Goal: Task Accomplishment & Management: Use online tool/utility

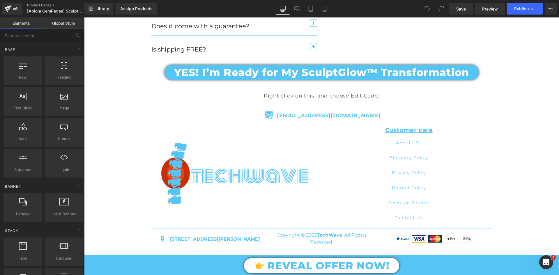
scroll to position [2358, 0]
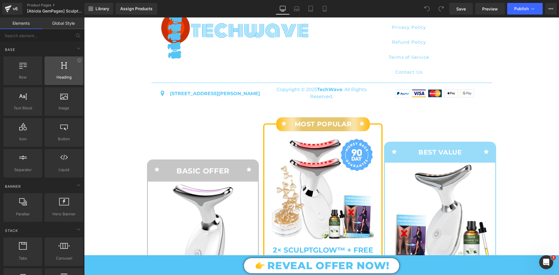
click at [49, 77] on div "Row rows, columns, layouts, div Heading headings, titles, h1,h2,h3,h4,h5,h6 Tex…" at bounding box center [43, 116] width 82 height 123
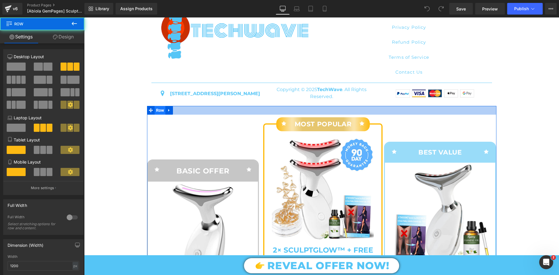
drag, startPoint x: 247, startPoint y: 110, endPoint x: 162, endPoint y: 120, distance: 85.2
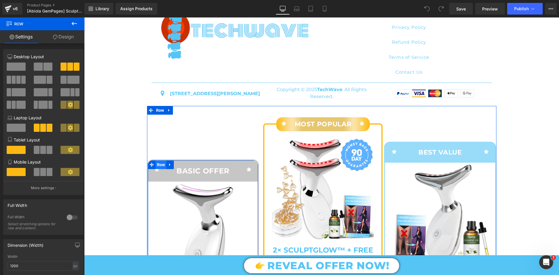
click at [160, 169] on span "Row" at bounding box center [160, 164] width 11 height 9
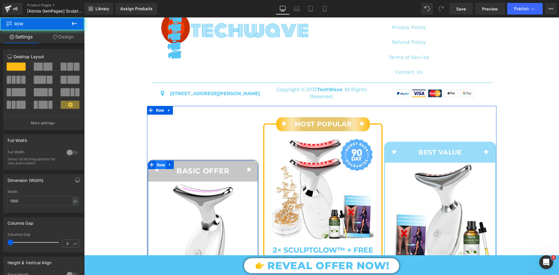
click at [160, 169] on span "Row" at bounding box center [160, 165] width 11 height 9
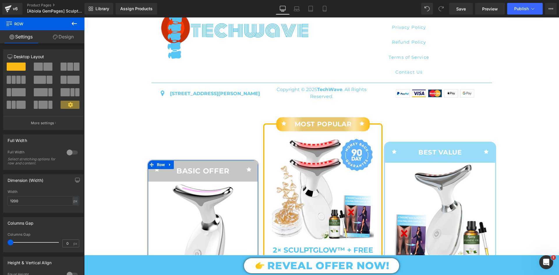
click at [67, 36] on link "Design" at bounding box center [63, 36] width 42 height 13
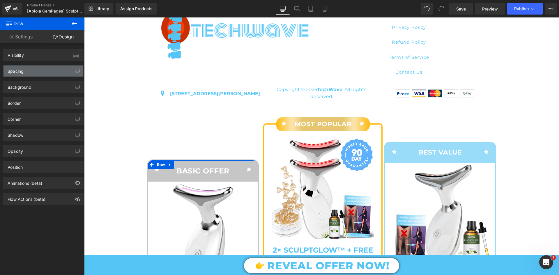
click at [61, 76] on div "Spacing" at bounding box center [43, 70] width 80 height 11
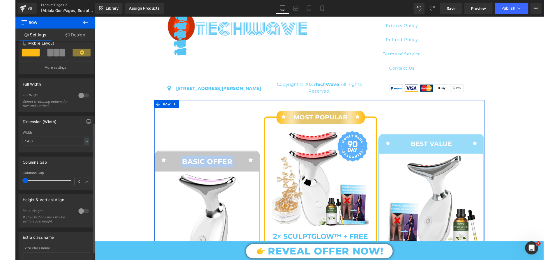
scroll to position [160, 0]
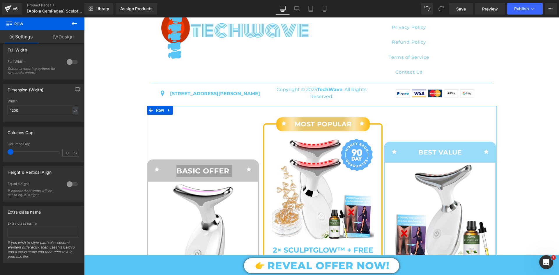
click at [65, 36] on link "Design" at bounding box center [63, 36] width 42 height 13
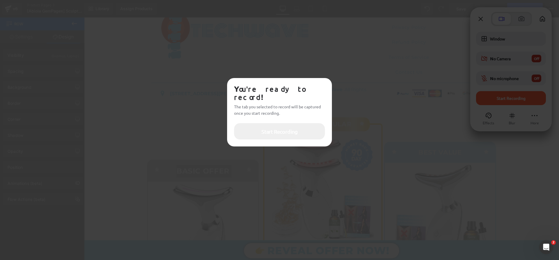
click at [260, 125] on button "Start Recording" at bounding box center [279, 131] width 91 height 16
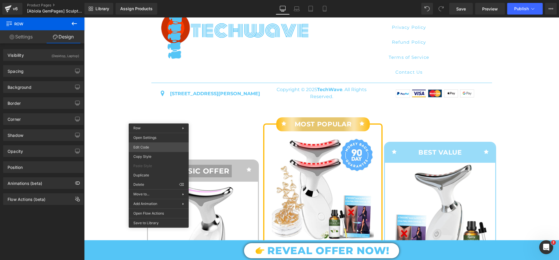
click at [150, 0] on div "Row You are previewing how the will restyle your page. You can not edit Element…" at bounding box center [279, 0] width 559 height 0
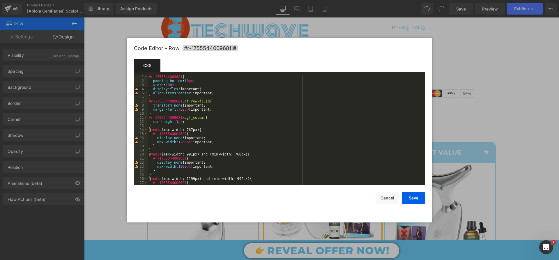
click at [203, 91] on div "#r-1755544009681 { padding-bottom : 10 px ; width : 100 % ; display : flex !imp…" at bounding box center [285, 134] width 275 height 118
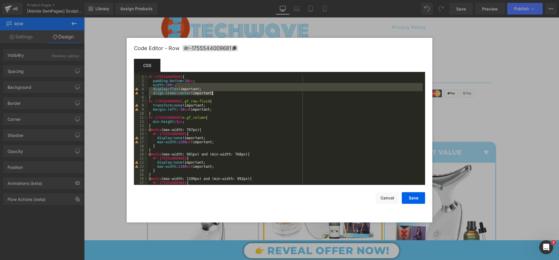
drag, startPoint x: 184, startPoint y: 86, endPoint x: 218, endPoint y: 92, distance: 34.5
click at [218, 92] on div "#r-1755544009681 { padding-bottom : 10 px ; width : 100 % ; display : flex !imp…" at bounding box center [285, 134] width 275 height 118
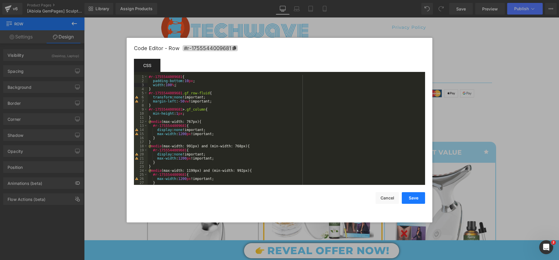
click at [413, 197] on button "Save" at bounding box center [413, 198] width 23 height 12
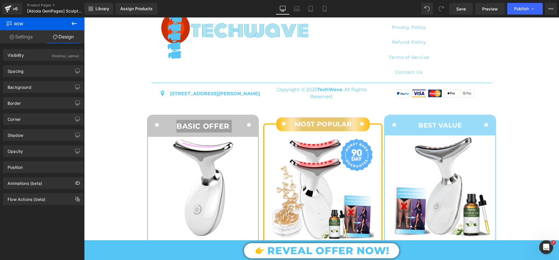
click at [74, 22] on icon at bounding box center [74, 23] width 7 height 7
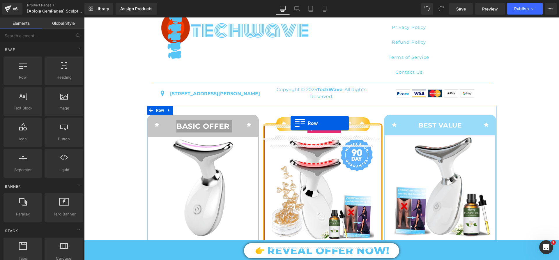
drag, startPoint x: 143, startPoint y: 98, endPoint x: 290, endPoint y: 123, distance: 149.9
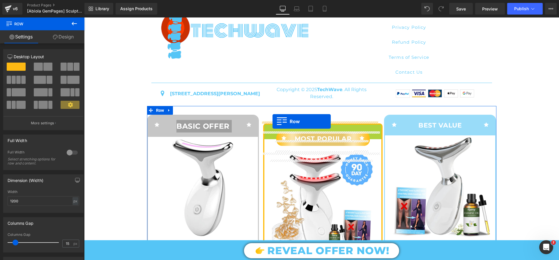
drag, startPoint x: 265, startPoint y: 138, endPoint x: 272, endPoint y: 121, distance: 18.0
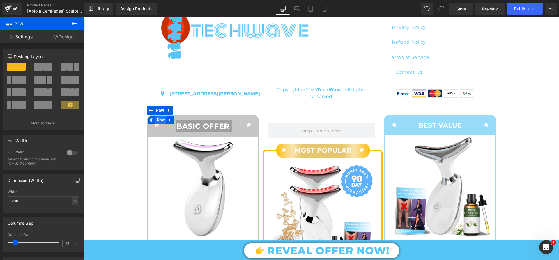
click at [156, 124] on span "Row" at bounding box center [160, 120] width 11 height 9
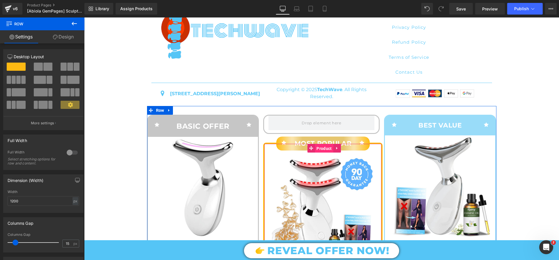
click at [316, 153] on span "Product" at bounding box center [324, 148] width 18 height 9
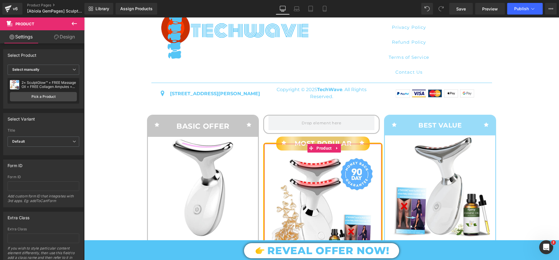
click at [67, 37] on link "Design" at bounding box center [64, 36] width 42 height 13
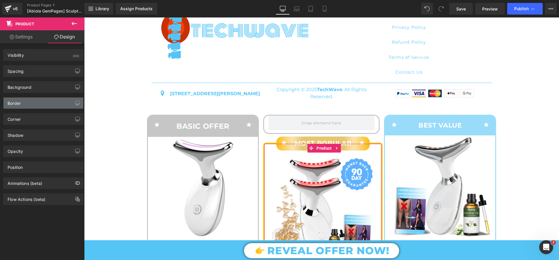
click at [29, 108] on div "Border" at bounding box center [43, 103] width 80 height 11
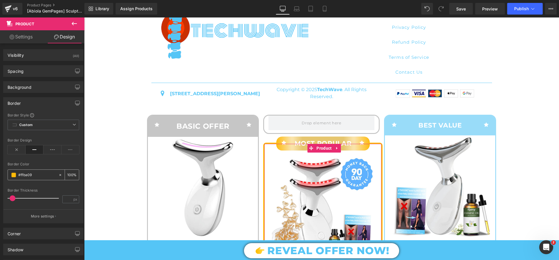
click at [40, 175] on input "text" at bounding box center [36, 175] width 37 height 6
type input "#ffba09"
click at [39, 172] on input "#ffba09" at bounding box center [36, 175] width 37 height 6
click at [39, 175] on input "#ffba09" at bounding box center [36, 175] width 37 height 6
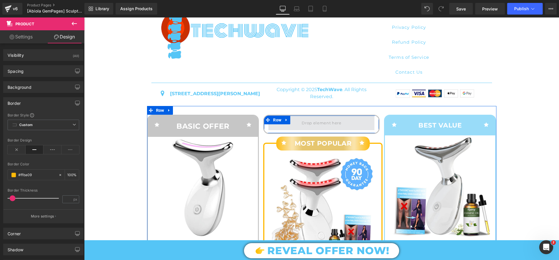
click at [286, 130] on span at bounding box center [321, 123] width 106 height 15
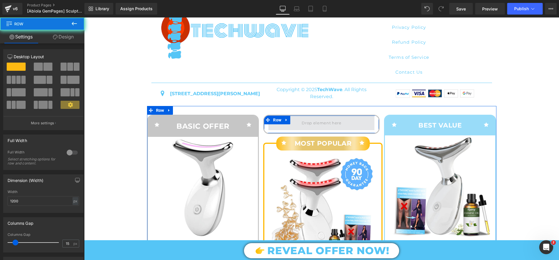
click at [286, 130] on span at bounding box center [321, 123] width 106 height 15
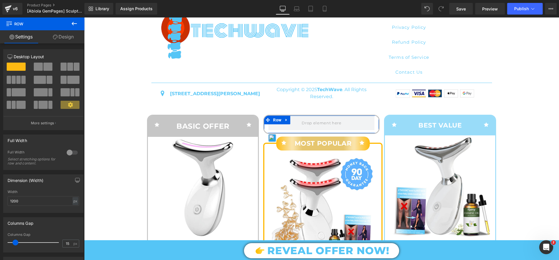
click at [65, 36] on link "Design" at bounding box center [63, 36] width 42 height 13
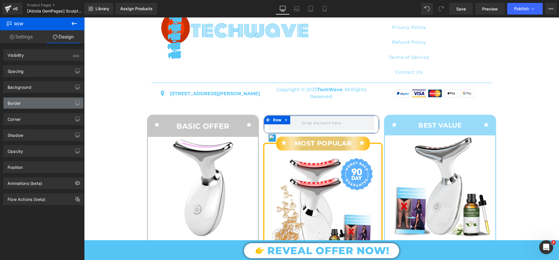
click at [37, 102] on div "Border" at bounding box center [43, 103] width 80 height 11
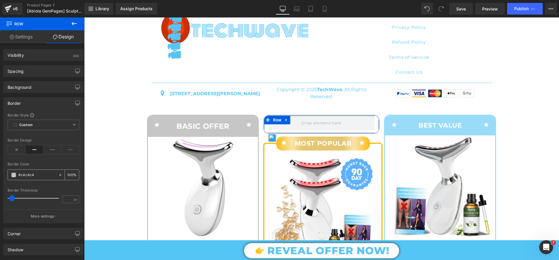
click at [29, 174] on input "text" at bounding box center [36, 175] width 37 height 6
paste input "ffba09"
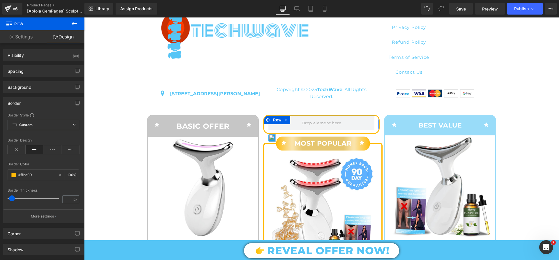
type input "#ffba09"
click at [52, 165] on div "Border Color" at bounding box center [44, 164] width 72 height 4
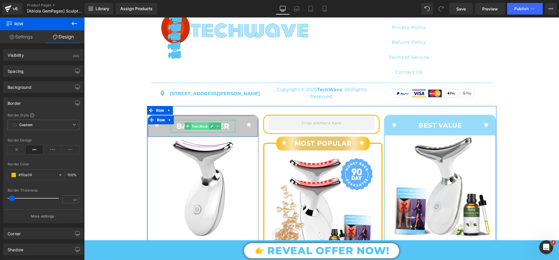
click at [195, 130] on span "Text Block" at bounding box center [200, 126] width 18 height 7
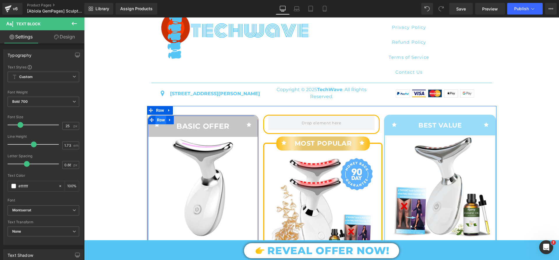
click at [156, 124] on span "Row" at bounding box center [160, 120] width 11 height 9
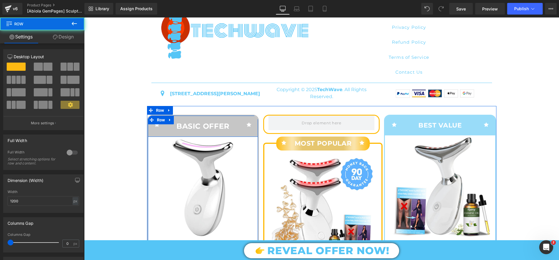
click at [161, 130] on div "Icon" at bounding box center [157, 125] width 18 height 10
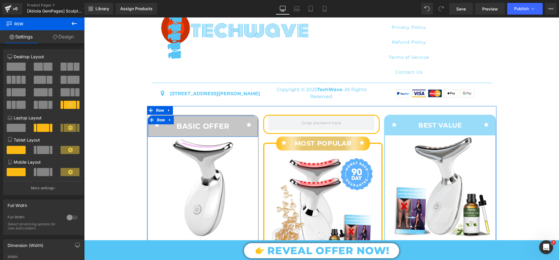
click at [177, 132] on p "BASIC OFFER" at bounding box center [203, 126] width 65 height 13
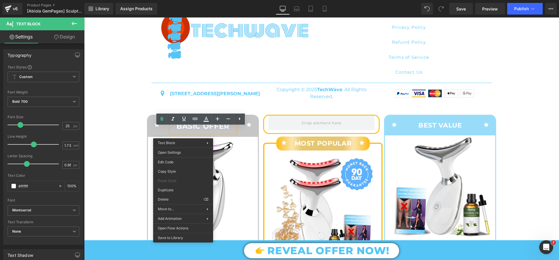
click at [242, 137] on div "Icon BASIC OFFER Text Block Icon Row" at bounding box center [203, 126] width 110 height 21
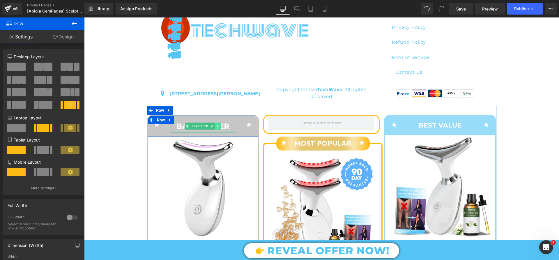
click at [217, 128] on icon at bounding box center [218, 125] width 3 height 3
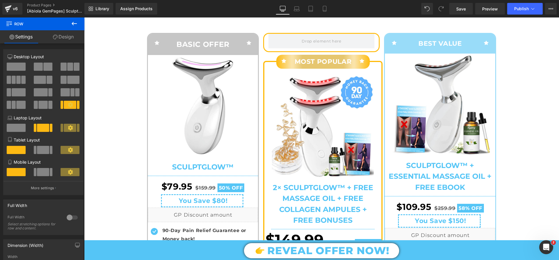
scroll to position [2381, 0]
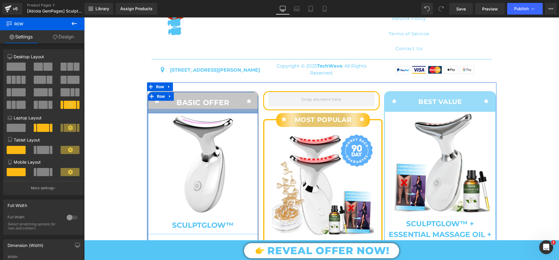
click at [155, 113] on div at bounding box center [203, 111] width 110 height 4
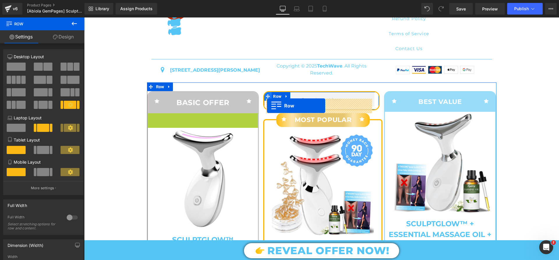
drag, startPoint x: 150, startPoint y: 124, endPoint x: 267, endPoint y: 106, distance: 118.7
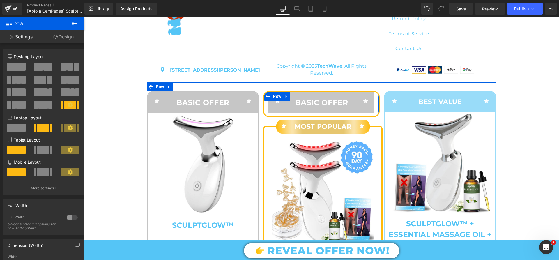
click at [265, 113] on div "Icon BASIC OFFER Text Block Icon Row" at bounding box center [321, 102] width 115 height 21
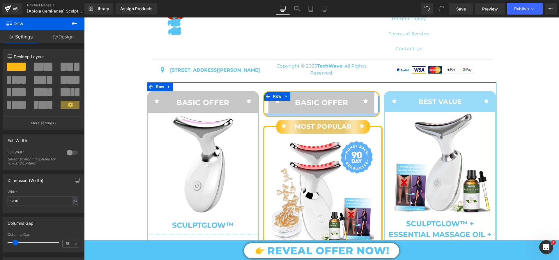
click at [264, 116] on div at bounding box center [321, 114] width 115 height 3
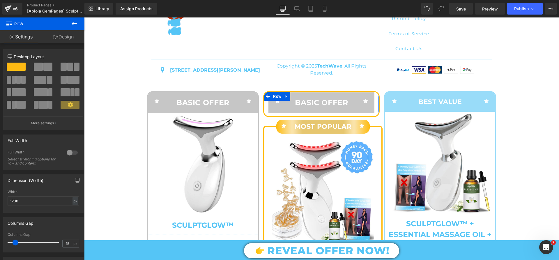
click at [58, 40] on link "Design" at bounding box center [63, 36] width 42 height 13
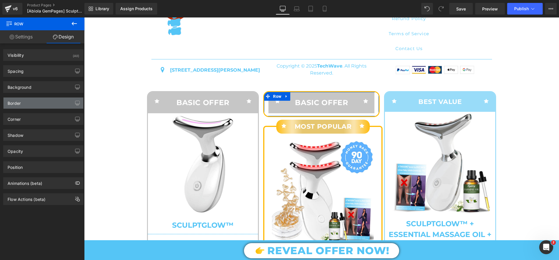
click at [46, 105] on div "Border" at bounding box center [43, 103] width 80 height 11
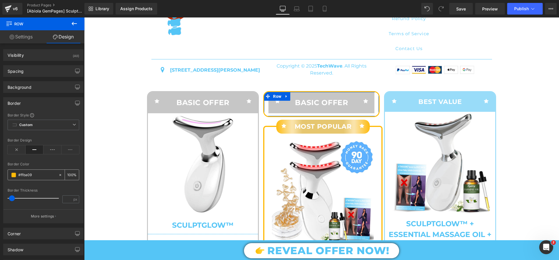
click at [35, 175] on input "text" at bounding box center [36, 175] width 37 height 6
type input "#ffba09"
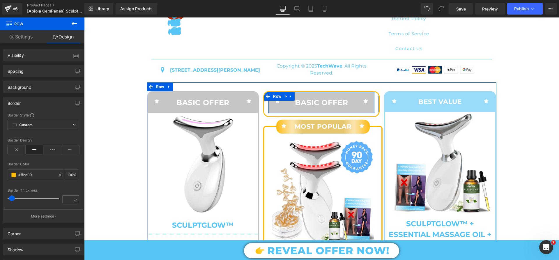
click at [281, 107] on div "Icon" at bounding box center [277, 101] width 18 height 10
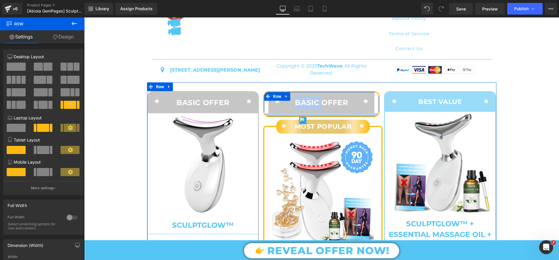
click at [84, 17] on div at bounding box center [84, 17] width 0 height 0
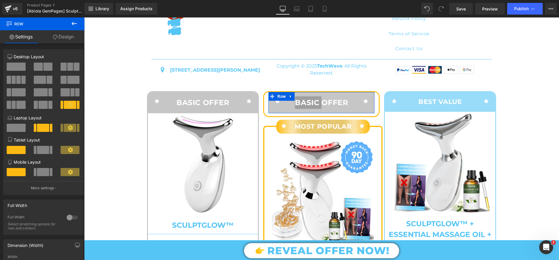
click at [69, 35] on link "Design" at bounding box center [63, 36] width 42 height 13
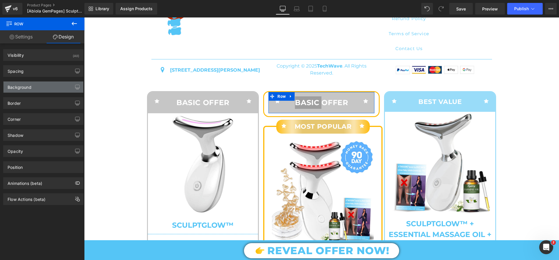
click at [34, 85] on div "Background" at bounding box center [43, 86] width 80 height 11
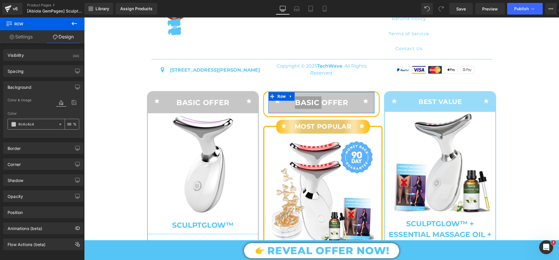
click at [40, 122] on input "text" at bounding box center [36, 124] width 37 height 6
paste input "ffba09"
type input "#ffba09"
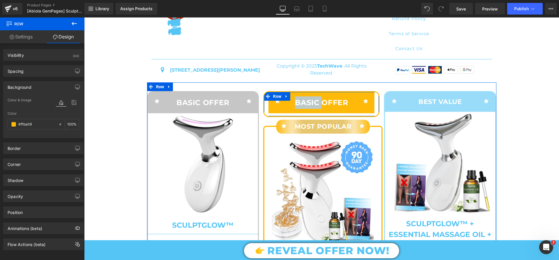
click at [264, 113] on div "Icon BASIC OFFER Text Block Icon Row" at bounding box center [321, 102] width 115 height 21
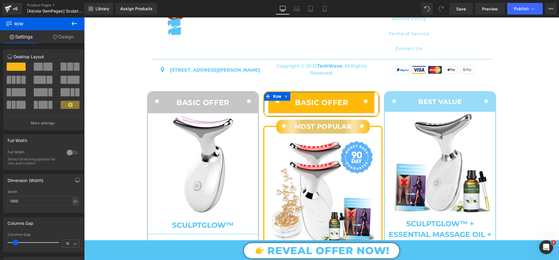
click at [59, 35] on link "Design" at bounding box center [63, 36] width 42 height 13
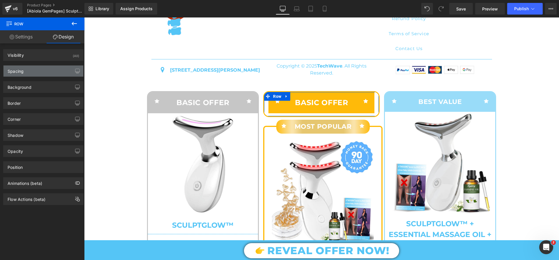
click at [41, 72] on div "Spacing" at bounding box center [43, 70] width 80 height 11
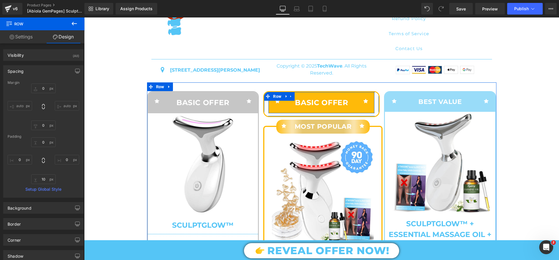
click at [270, 113] on div "Icon BASIC OFFER Text Block Icon Row" at bounding box center [321, 102] width 106 height 21
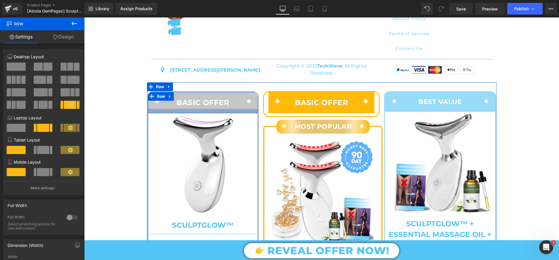
click at [159, 113] on div at bounding box center [203, 111] width 110 height 4
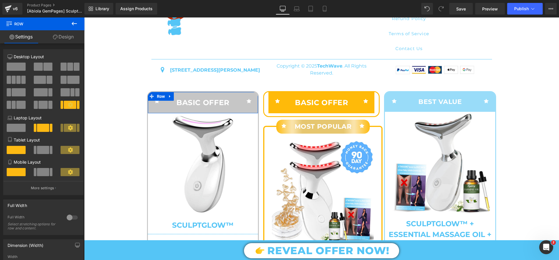
scroll to position [29, 0]
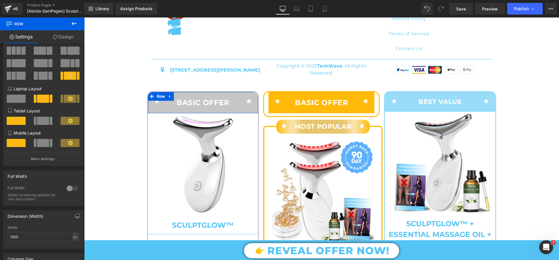
click at [70, 36] on link "Design" at bounding box center [63, 36] width 42 height 13
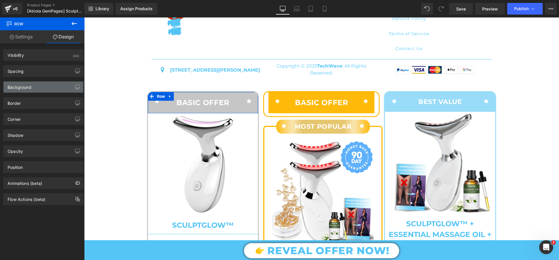
click at [39, 84] on div "Background" at bounding box center [43, 86] width 80 height 11
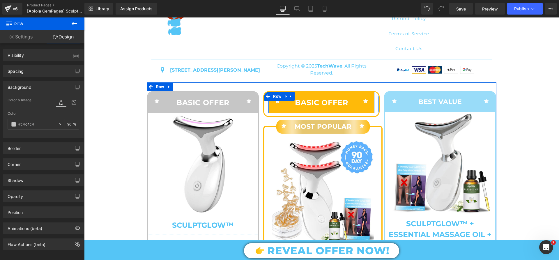
click at [271, 113] on div "Icon BASIC OFFER Text Block Icon Row" at bounding box center [321, 102] width 106 height 21
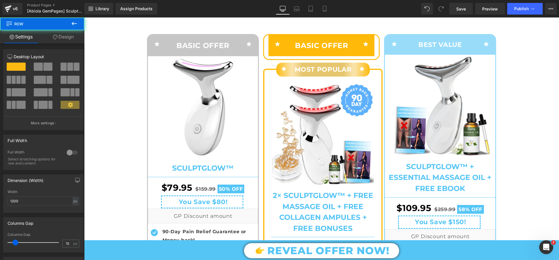
scroll to position [2438, 0]
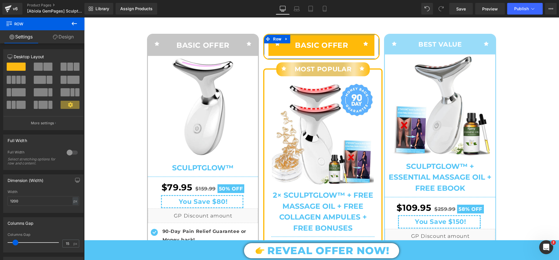
click at [68, 40] on link "Design" at bounding box center [63, 36] width 42 height 13
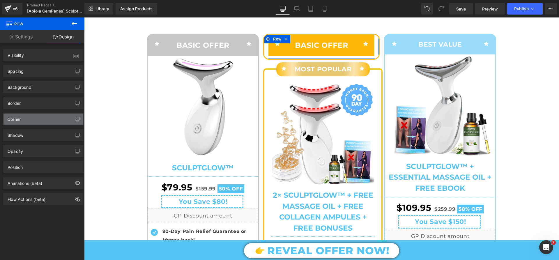
click at [40, 120] on div "Corner" at bounding box center [43, 119] width 80 height 11
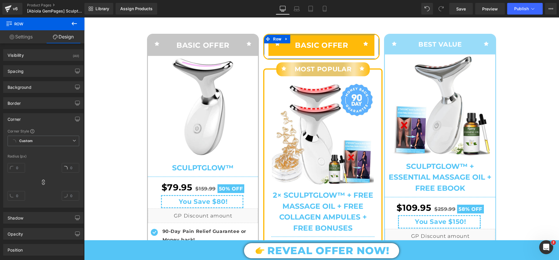
click at [40, 116] on div "Corner" at bounding box center [43, 119] width 80 height 11
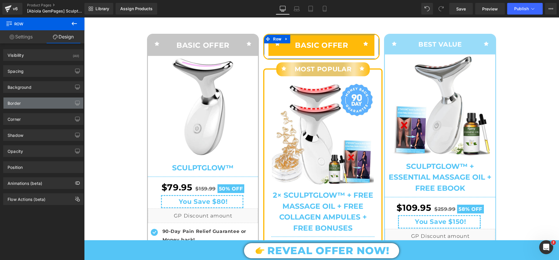
click at [43, 104] on div "Border" at bounding box center [43, 103] width 80 height 11
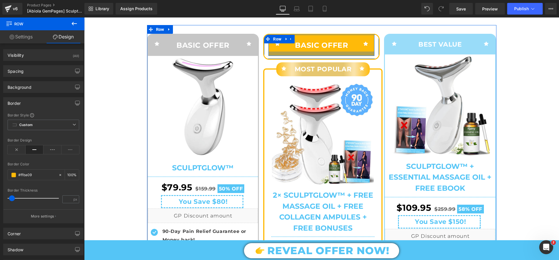
click at [277, 56] on div at bounding box center [321, 54] width 106 height 4
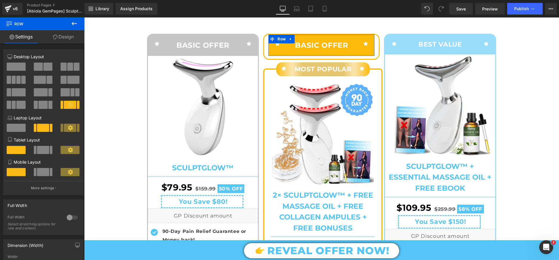
scroll to position [87, 0]
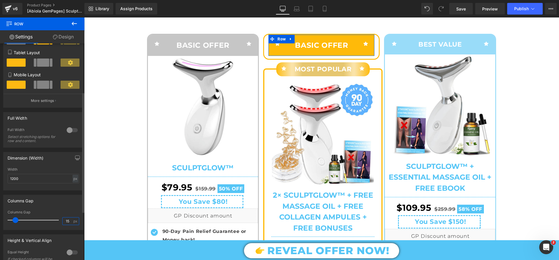
click at [65, 221] on input "15" at bounding box center [68, 220] width 10 height 7
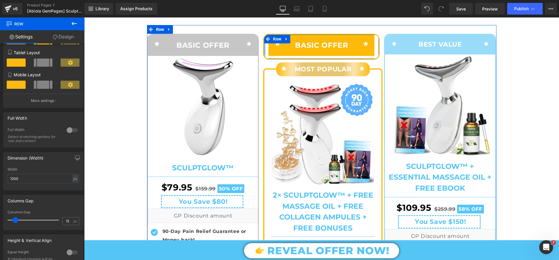
click at [264, 58] on div at bounding box center [264, 47] width 1 height 24
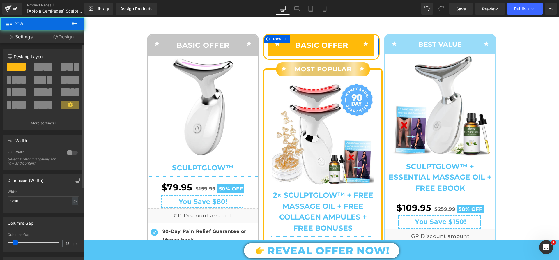
scroll to position [58, 0]
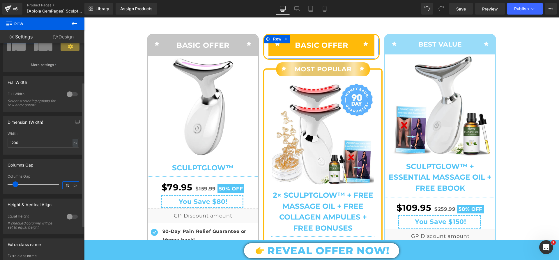
drag, startPoint x: 68, startPoint y: 185, endPoint x: 65, endPoint y: 186, distance: 3.6
click at [65, 186] on input "15" at bounding box center [68, 185] width 10 height 7
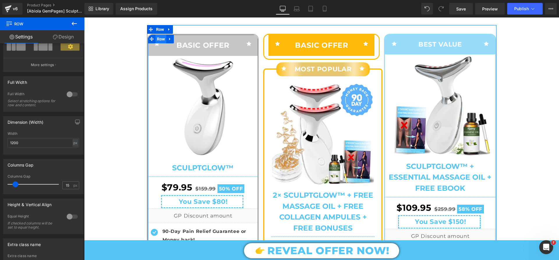
click at [156, 43] on span "Row" at bounding box center [160, 39] width 11 height 9
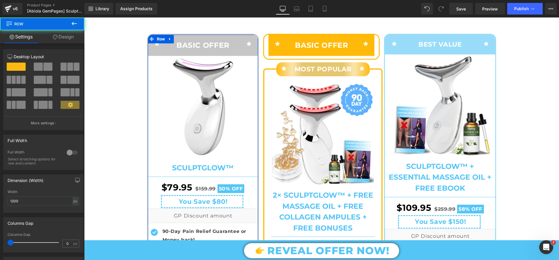
scroll to position [110, 0]
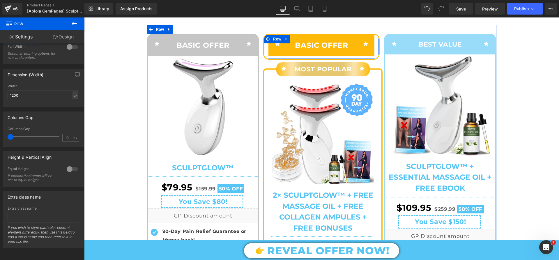
click at [265, 55] on div "Icon BASIC OFFER Text Block Icon Row" at bounding box center [321, 45] width 115 height 21
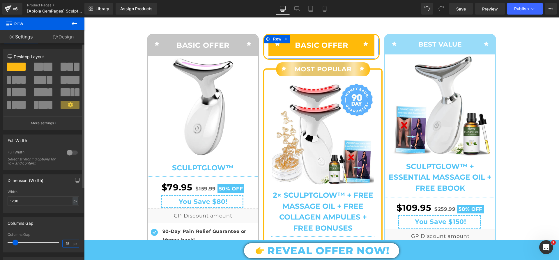
click at [67, 242] on input "15" at bounding box center [68, 243] width 10 height 7
type input "1"
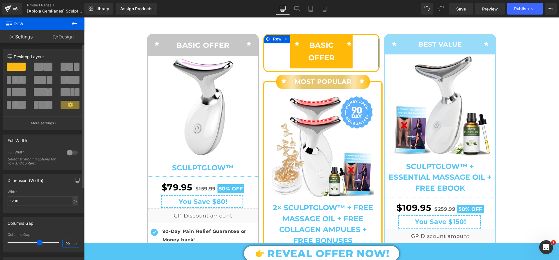
type input "9"
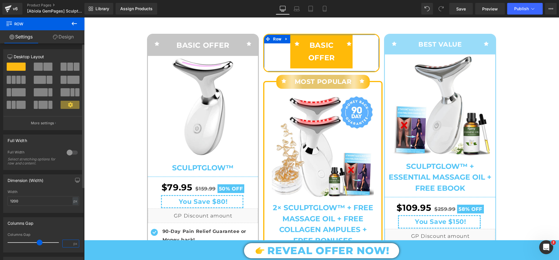
type input "0"
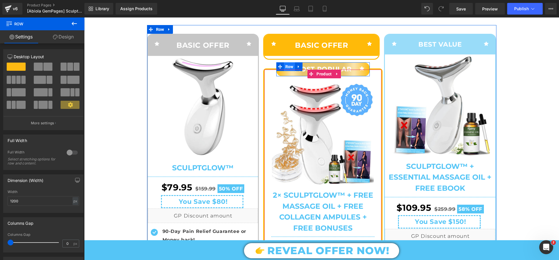
click at [289, 71] on span "Row" at bounding box center [289, 66] width 11 height 9
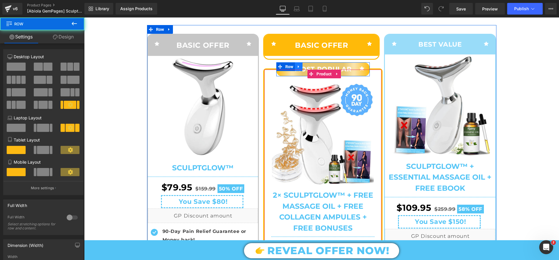
click at [298, 69] on icon at bounding box center [299, 66] width 4 height 4
click at [313, 69] on icon at bounding box center [314, 67] width 4 height 4
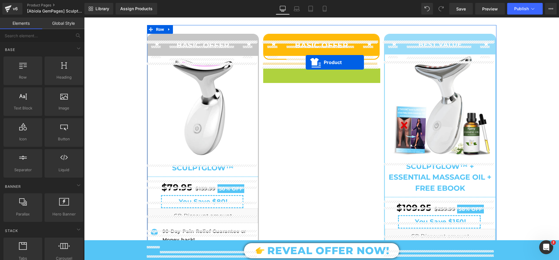
drag, startPoint x: 308, startPoint y: 81, endPoint x: 306, endPoint y: 62, distance: 19.1
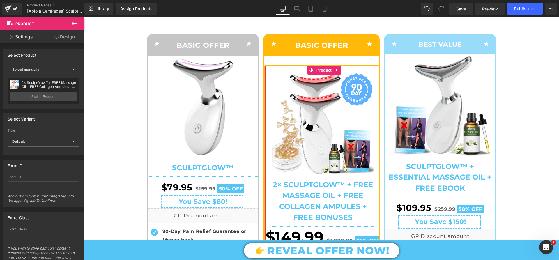
click at [63, 39] on link "Design" at bounding box center [64, 36] width 42 height 13
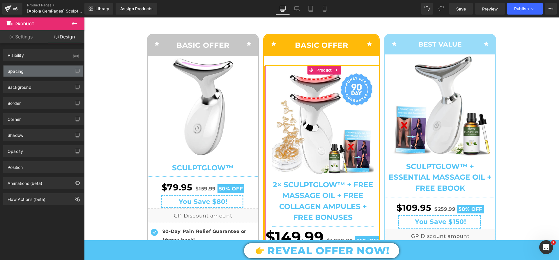
click at [49, 70] on div "Spacing" at bounding box center [43, 70] width 80 height 11
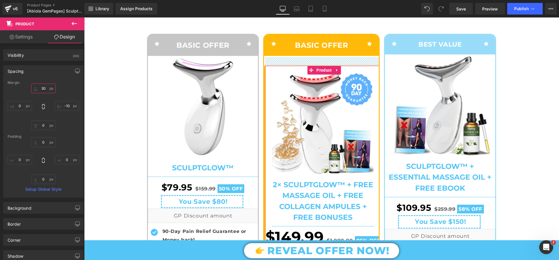
click at [46, 87] on input "text" at bounding box center [43, 89] width 24 height 10
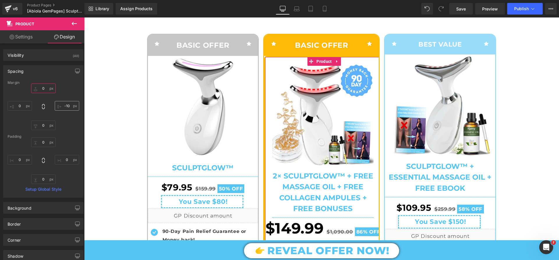
type input "0"
click at [67, 106] on input "text" at bounding box center [67, 106] width 24 height 10
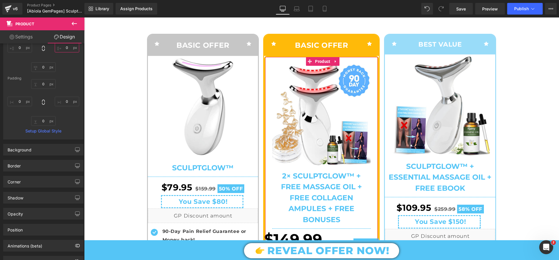
scroll to position [82, 0]
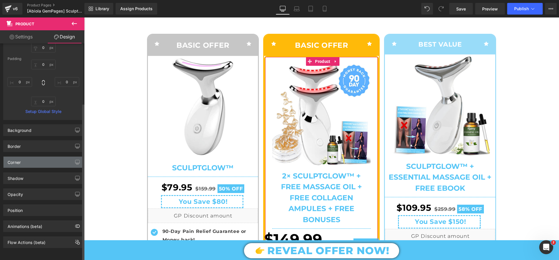
type input "0"
click at [37, 157] on div "Corner" at bounding box center [43, 162] width 80 height 11
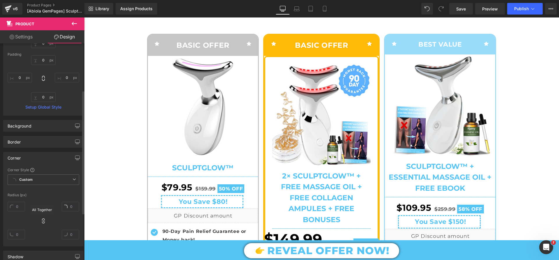
click at [42, 220] on icon at bounding box center [43, 220] width 3 height 5
click at [43, 221] on icon at bounding box center [43, 221] width 6 height 6
click at [19, 208] on input "text" at bounding box center [16, 207] width 17 height 10
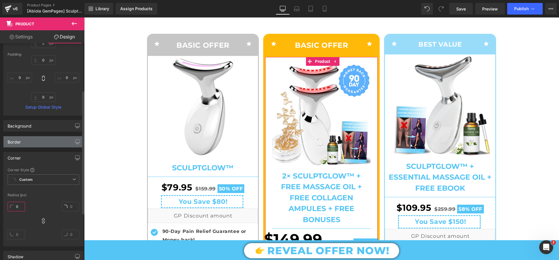
type input "0"
click at [34, 142] on div "Border" at bounding box center [43, 141] width 80 height 11
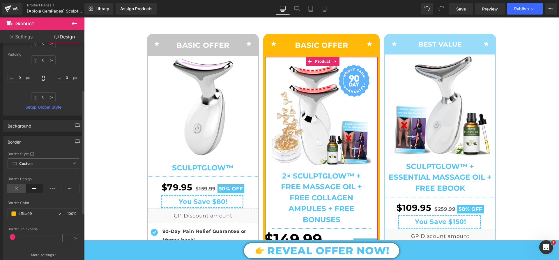
click at [18, 188] on icon at bounding box center [17, 188] width 18 height 9
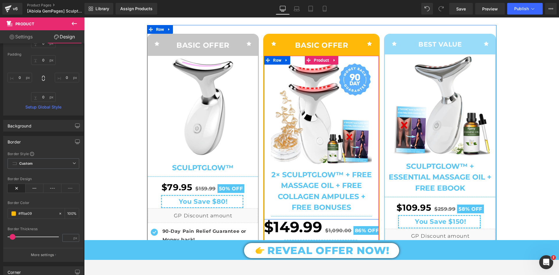
scroll to position [2497, 0]
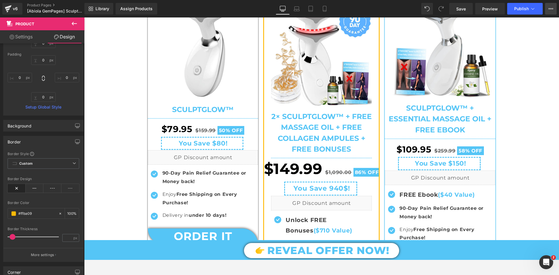
click at [550, 10] on icon at bounding box center [550, 8] width 5 height 5
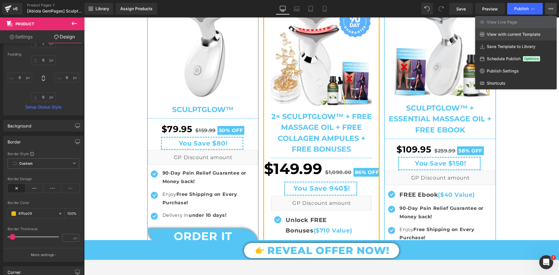
click at [529, 34] on span "View with current Template" at bounding box center [514, 34] width 54 height 5
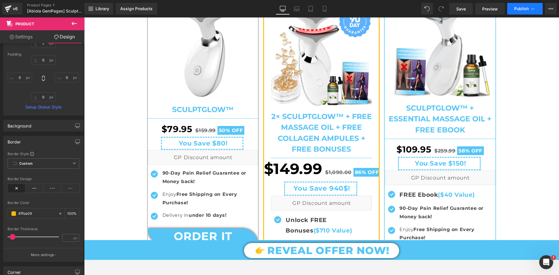
click at [520, 9] on span "Publish" at bounding box center [521, 8] width 15 height 5
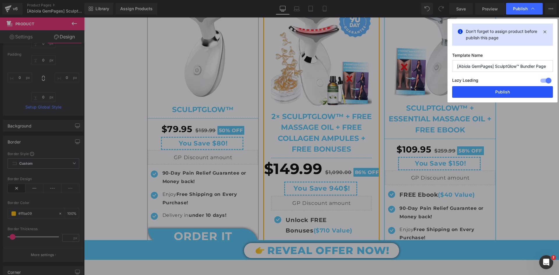
click at [490, 93] on button "Publish" at bounding box center [502, 92] width 101 height 12
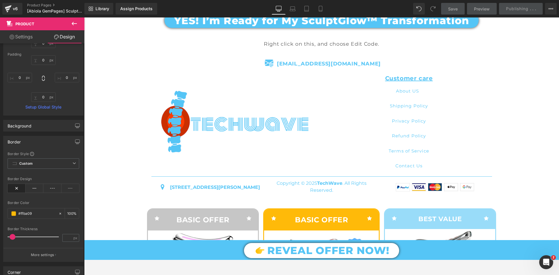
scroll to position [2351, 0]
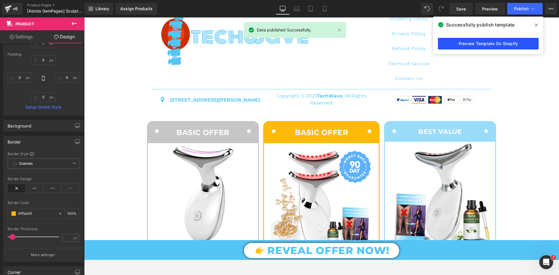
click at [508, 45] on link "Preview Template On Shopify" at bounding box center [488, 44] width 101 height 12
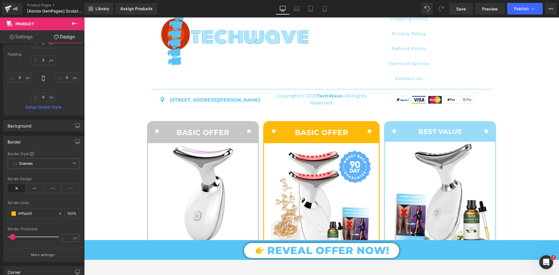
scroll to position [2438, 0]
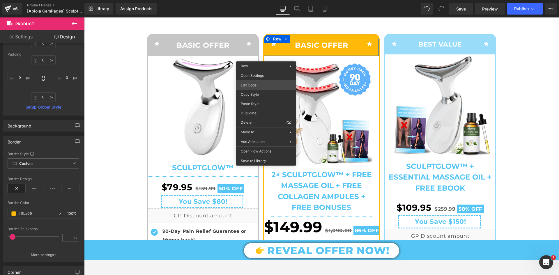
click at [250, 0] on div "Product You are previewing how the will restyle your page. You can not edit Ele…" at bounding box center [279, 0] width 559 height 0
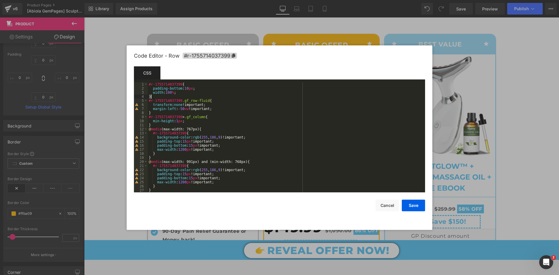
click at [168, 97] on div "#r-1755714037399 { padding-bottom : 10 px ; width : 100 % ; } #r-1755714037399 …" at bounding box center [285, 141] width 275 height 118
click at [179, 93] on div "#r-1755714037399 { padding-bottom : 10 px ; width : 100 % ; } #r-1755714037399 …" at bounding box center [285, 141] width 275 height 118
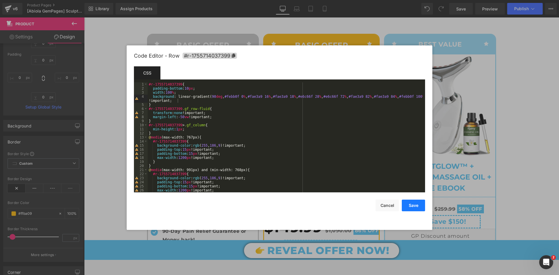
click at [411, 207] on button "Save" at bounding box center [413, 206] width 23 height 12
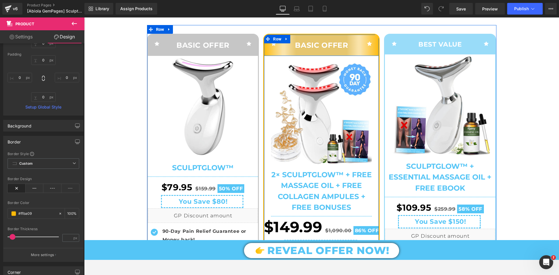
click at [283, 52] on div "BASIC OFFER Text Block" at bounding box center [321, 45] width 77 height 13
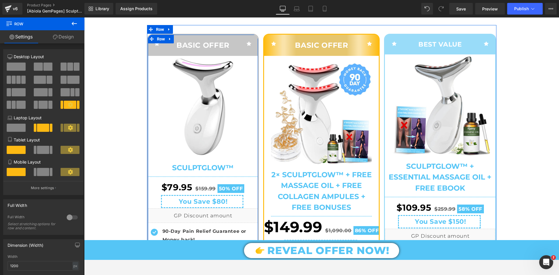
click at [160, 43] on span "Row" at bounding box center [160, 39] width 11 height 9
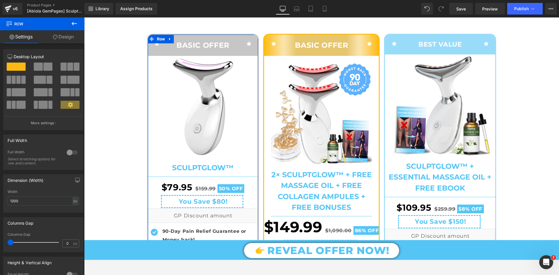
click at [64, 38] on link "Design" at bounding box center [63, 36] width 42 height 13
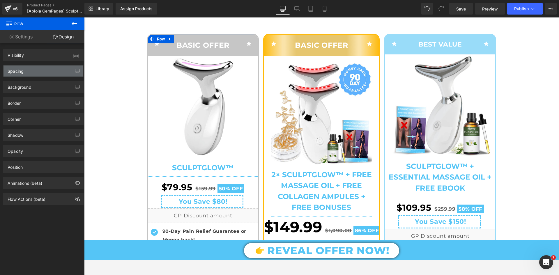
click at [45, 72] on div "Spacing" at bounding box center [43, 70] width 80 height 11
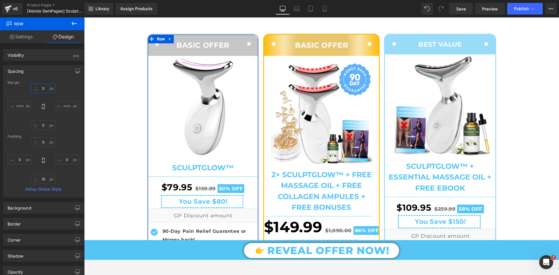
click at [46, 89] on input "0" at bounding box center [43, 89] width 24 height 10
type input "75"
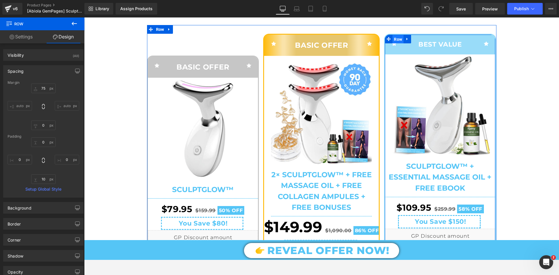
click at [396, 44] on span "Row" at bounding box center [397, 39] width 11 height 9
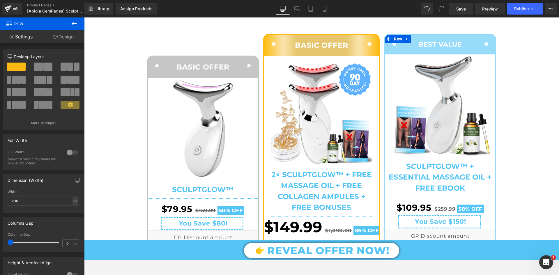
click at [65, 38] on link "Design" at bounding box center [63, 36] width 42 height 13
click at [0, 0] on div "Spacing" at bounding box center [0, 0] width 0 height 0
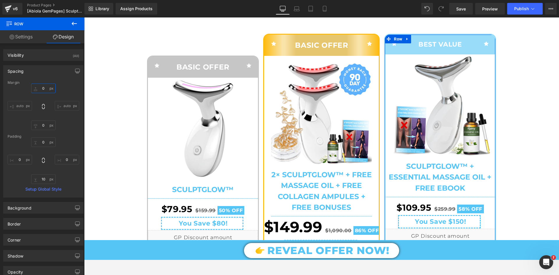
click at [45, 92] on input "text" at bounding box center [43, 89] width 24 height 10
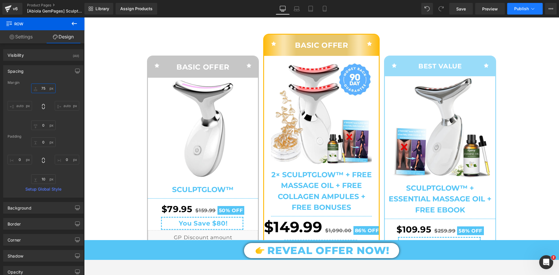
type input "75"
click at [520, 9] on span "Publish" at bounding box center [521, 8] width 15 height 5
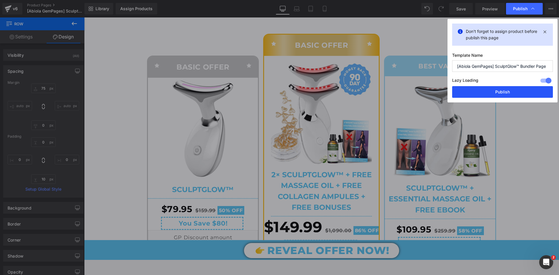
click at [499, 89] on button "Publish" at bounding box center [502, 92] width 101 height 12
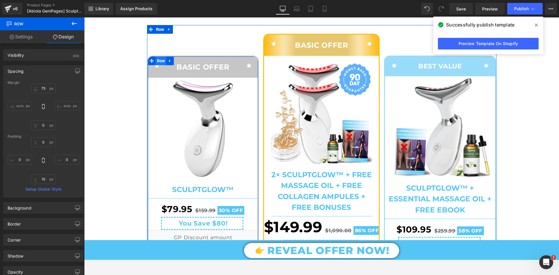
click at [158, 65] on span "Row" at bounding box center [160, 60] width 11 height 9
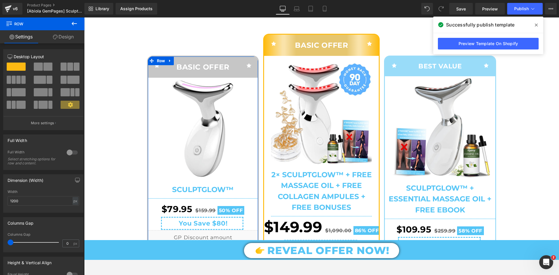
click at [71, 34] on link "Design" at bounding box center [63, 36] width 42 height 13
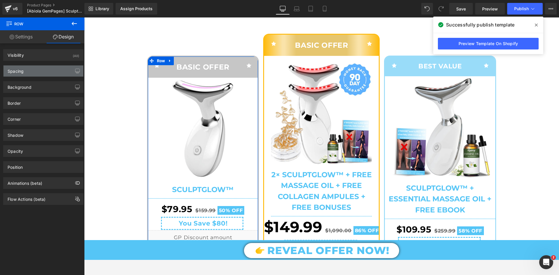
click at [47, 66] on div "Spacing" at bounding box center [43, 70] width 80 height 11
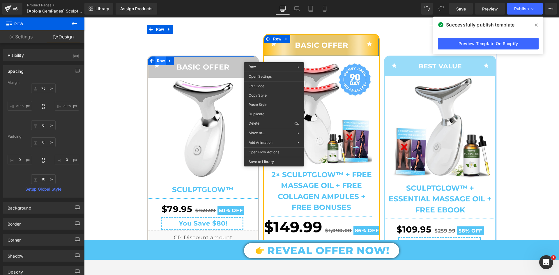
click at [155, 65] on span "Row" at bounding box center [160, 60] width 11 height 9
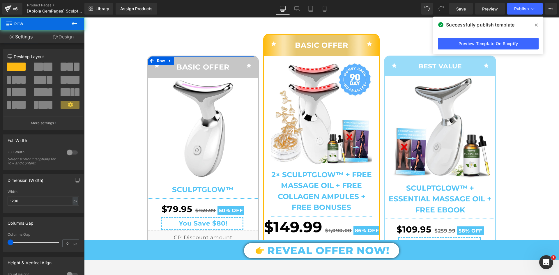
click at [70, 38] on link "Design" at bounding box center [63, 36] width 42 height 13
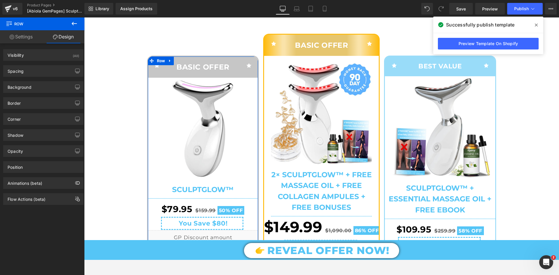
click at [48, 64] on div "Spacing Margin 75 auto 0 auto Padding 0 0 10 0 Setup Global Style" at bounding box center [43, 69] width 87 height 16
click at [48, 68] on div "Spacing" at bounding box center [43, 70] width 80 height 11
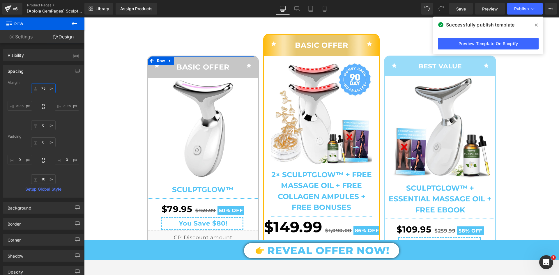
click at [47, 86] on input "75" at bounding box center [43, 89] width 24 height 10
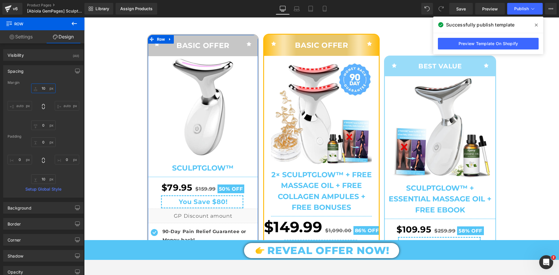
type input "100"
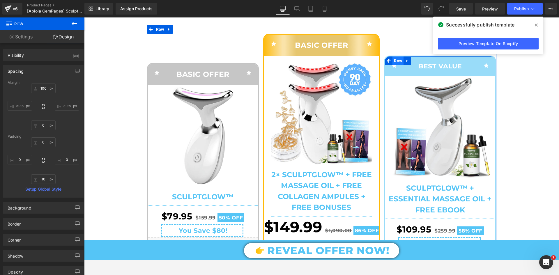
click at [396, 65] on span "Row" at bounding box center [397, 60] width 11 height 9
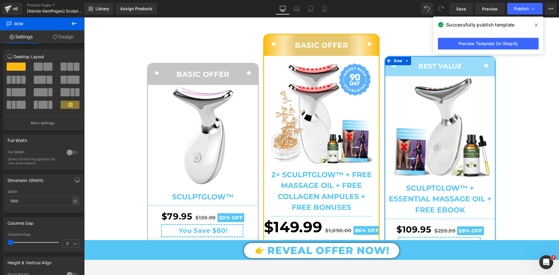
click at [65, 40] on link "Design" at bounding box center [63, 36] width 42 height 13
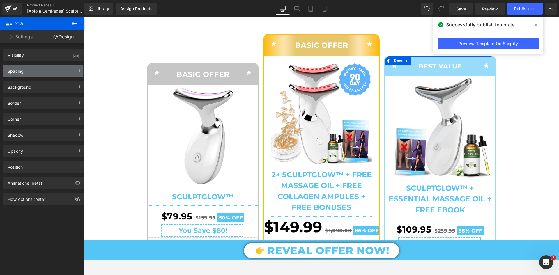
click at [34, 73] on div "Spacing" at bounding box center [43, 70] width 80 height 11
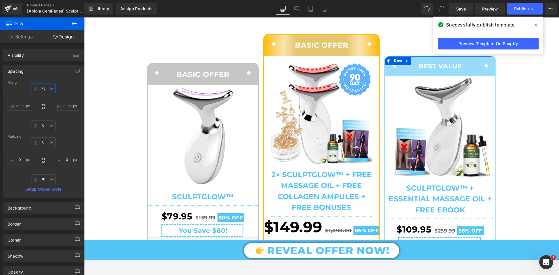
click at [44, 93] on input "text" at bounding box center [43, 89] width 24 height 10
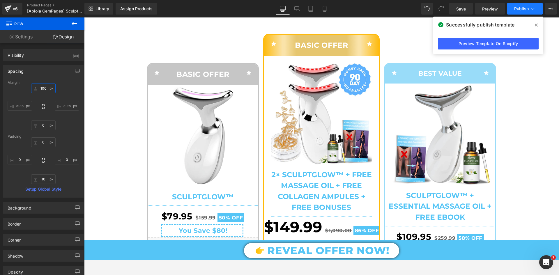
type input "100"
click at [516, 12] on button "Publish" at bounding box center [525, 9] width 36 height 12
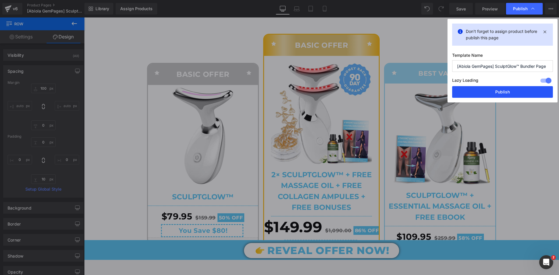
drag, startPoint x: 483, startPoint y: 93, endPoint x: 388, endPoint y: 70, distance: 98.2
click at [483, 93] on button "Publish" at bounding box center [502, 92] width 101 height 12
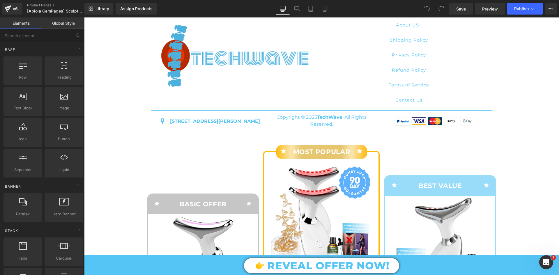
scroll to position [2445, 0]
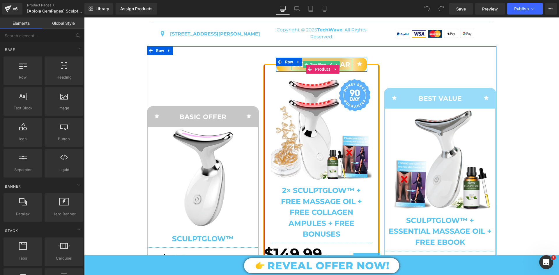
drag, startPoint x: 305, startPoint y: 67, endPoint x: 295, endPoint y: 67, distance: 9.9
click at [305, 67] on div "MOST POPULAR Text Block" at bounding box center [321, 64] width 61 height 11
click at [305, 67] on p "MOST POPULAR" at bounding box center [321, 64] width 61 height 11
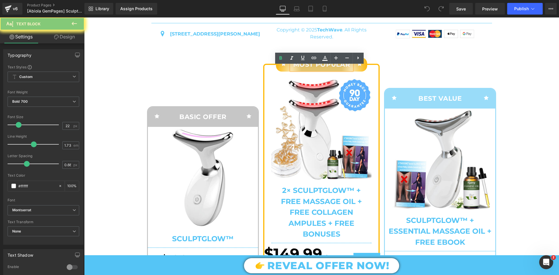
click at [291, 68] on p "MOST POPULAR" at bounding box center [321, 64] width 61 height 11
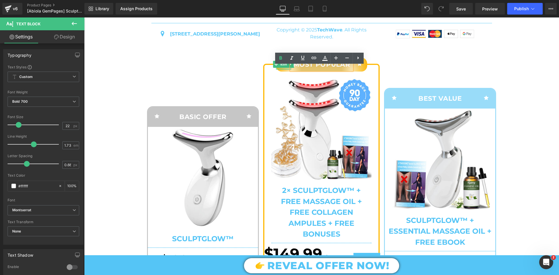
click at [280, 70] on div at bounding box center [283, 68] width 15 height 1
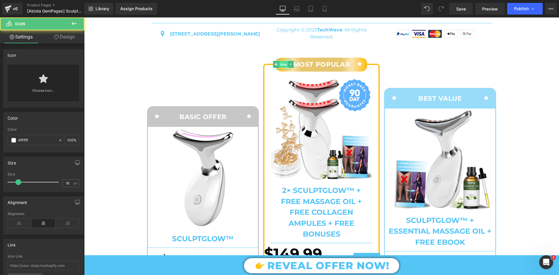
click at [281, 68] on span "Icon" at bounding box center [283, 64] width 9 height 7
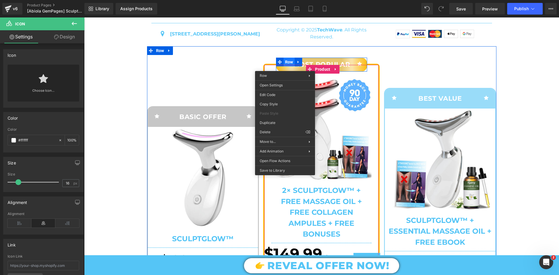
click at [285, 67] on div "Icon MOST POPULAR Text Block Icon Row" at bounding box center [321, 65] width 91 height 14
click at [285, 66] on span "Row" at bounding box center [288, 62] width 11 height 9
click at [280, 66] on div at bounding box center [321, 65] width 114 height 1
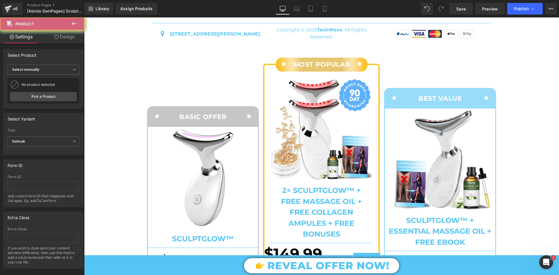
click at [290, 68] on div "Icon MOST POPULAR Text Block Icon Row" at bounding box center [321, 65] width 91 height 14
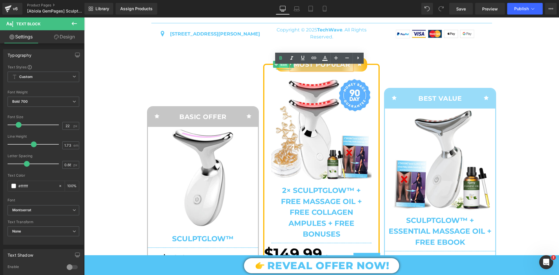
click at [279, 68] on span "Icon" at bounding box center [283, 64] width 9 height 7
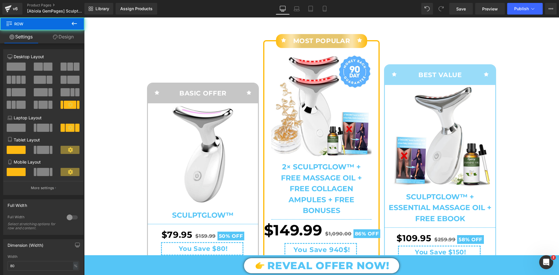
scroll to position [2469, 0]
click at [61, 36] on link "Design" at bounding box center [63, 36] width 42 height 13
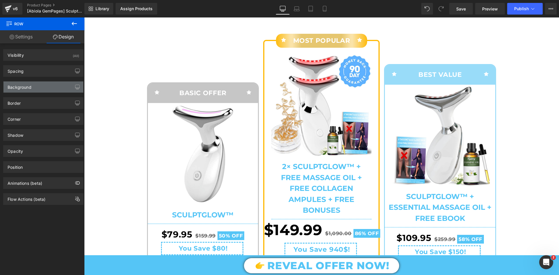
click at [42, 85] on div "Background" at bounding box center [43, 86] width 80 height 11
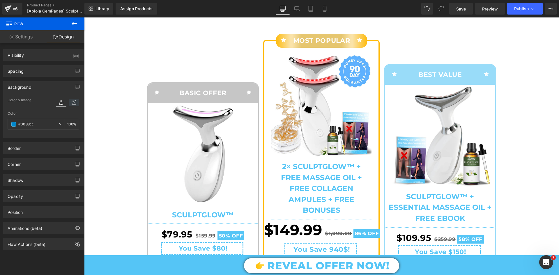
click at [71, 102] on icon at bounding box center [74, 103] width 10 height 8
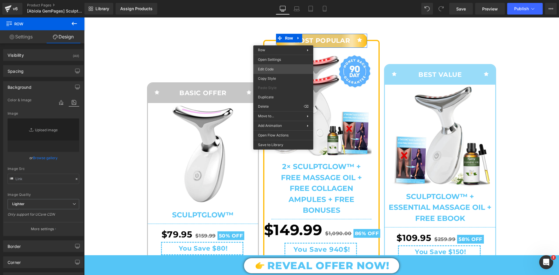
click at [277, 0] on div "Icon You are previewing how the will restyle your page. You can not edit Elemen…" at bounding box center [279, 0] width 559 height 0
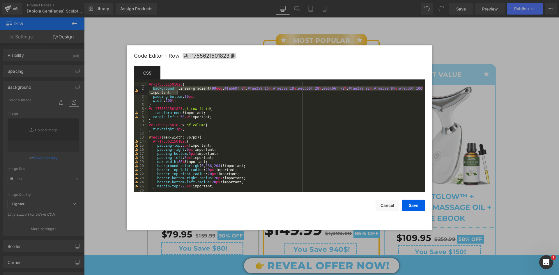
drag, startPoint x: 152, startPoint y: 89, endPoint x: 190, endPoint y: 94, distance: 38.4
click at [190, 94] on div "#r-1755621501823 { background : linear-gradient( 90 deg , #febb0f 0 % , #fae3a9…" at bounding box center [285, 141] width 275 height 118
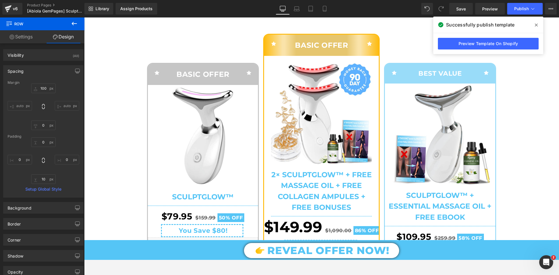
scroll to position [2438, 0]
